Goal: Task Accomplishment & Management: Manage account settings

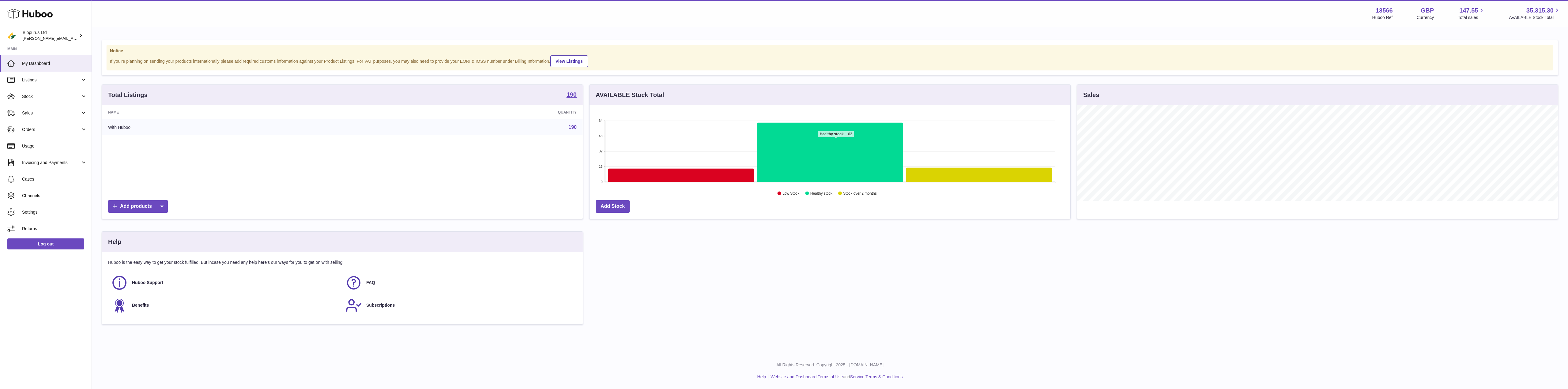
scroll to position [96, 481]
click at [52, 164] on span "Invoicing and Payments" at bounding box center [51, 163] width 58 height 6
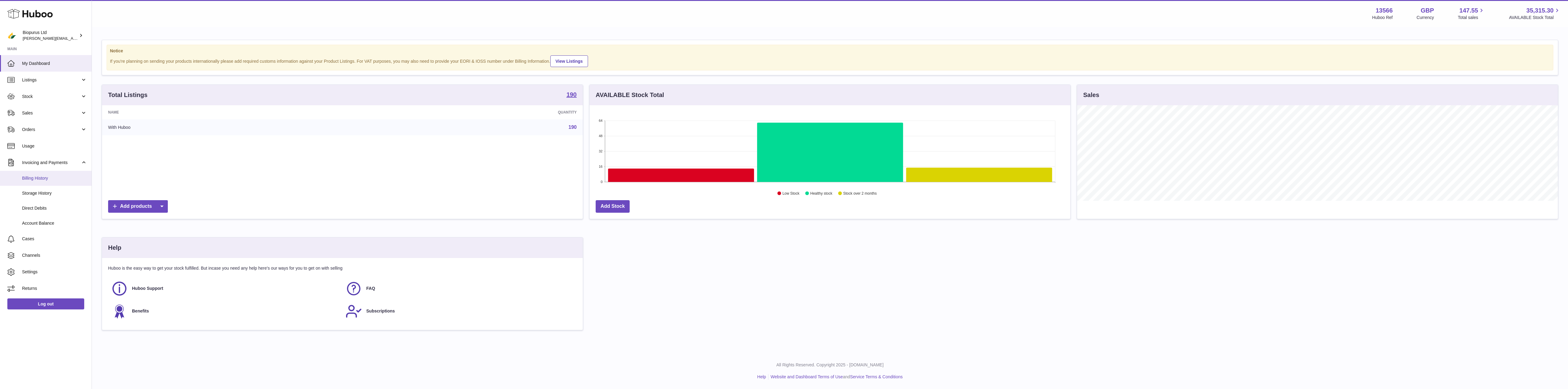
click at [38, 175] on span "Billing History" at bounding box center [54, 178] width 65 height 6
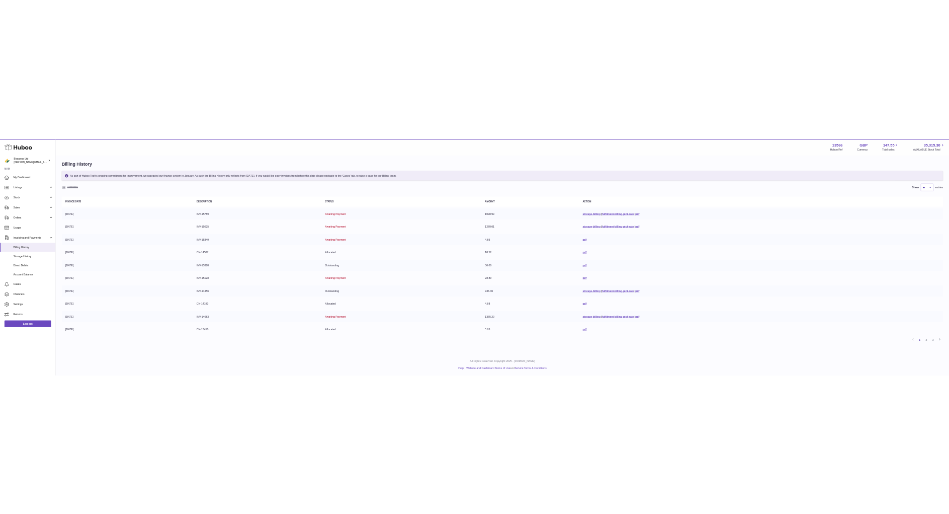
scroll to position [6, 0]
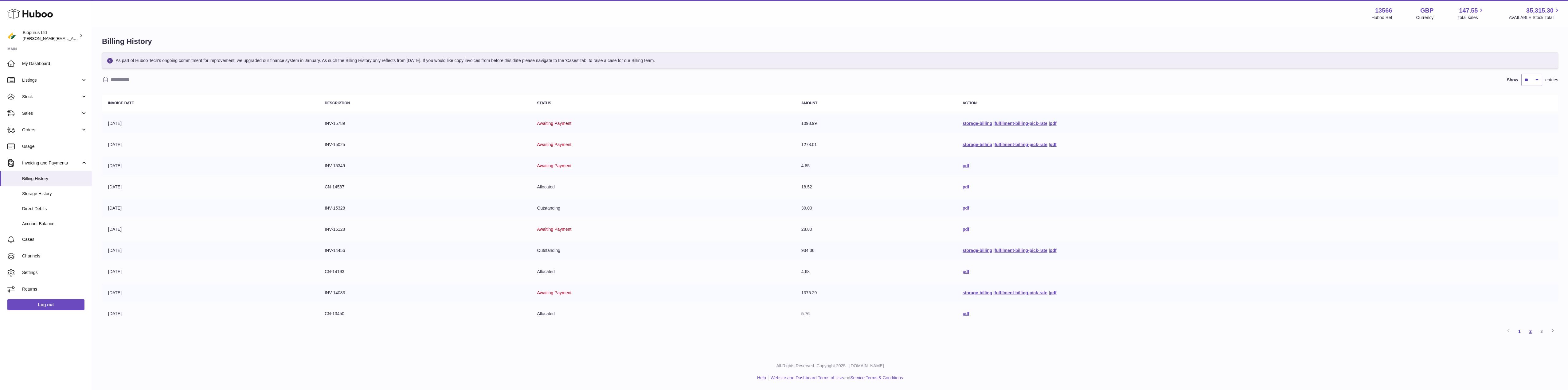
click at [1532, 334] on link "2" at bounding box center [1531, 331] width 11 height 11
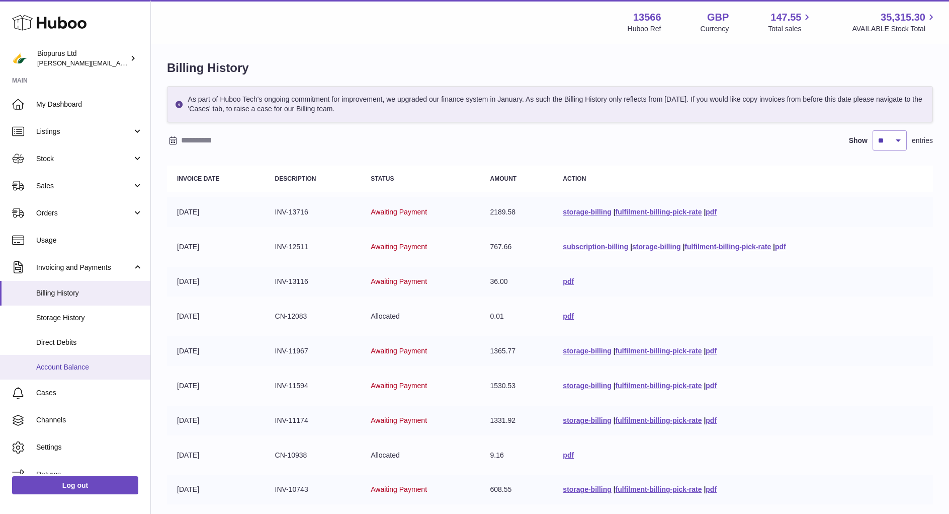
click at [59, 371] on span "Account Balance" at bounding box center [89, 367] width 107 height 10
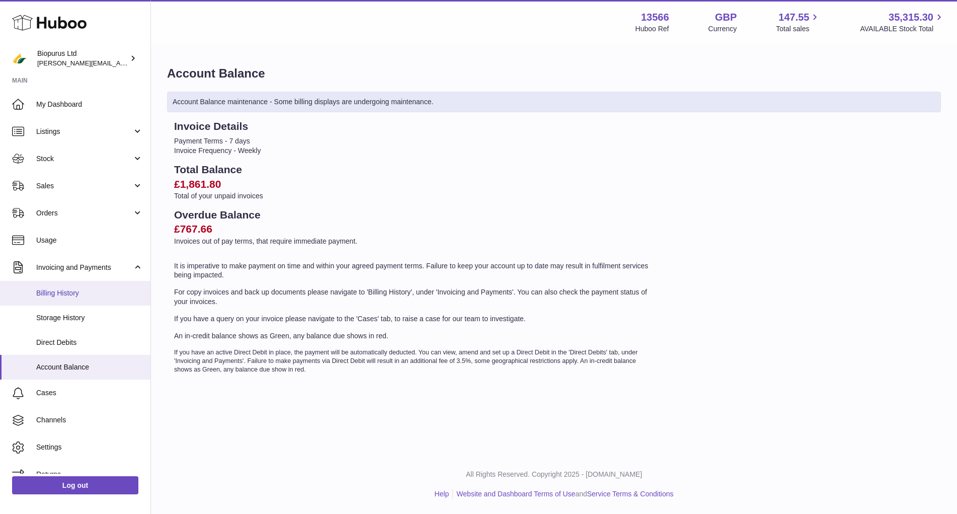
click at [67, 294] on span "Billing History" at bounding box center [89, 293] width 107 height 10
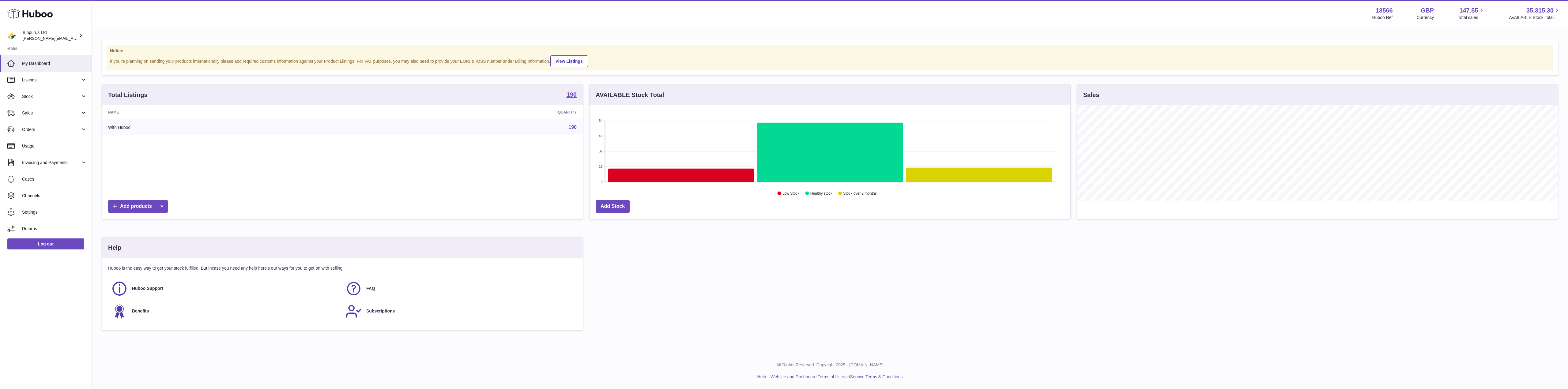
scroll to position [96, 481]
